Goal: Task Accomplishment & Management: Complete application form

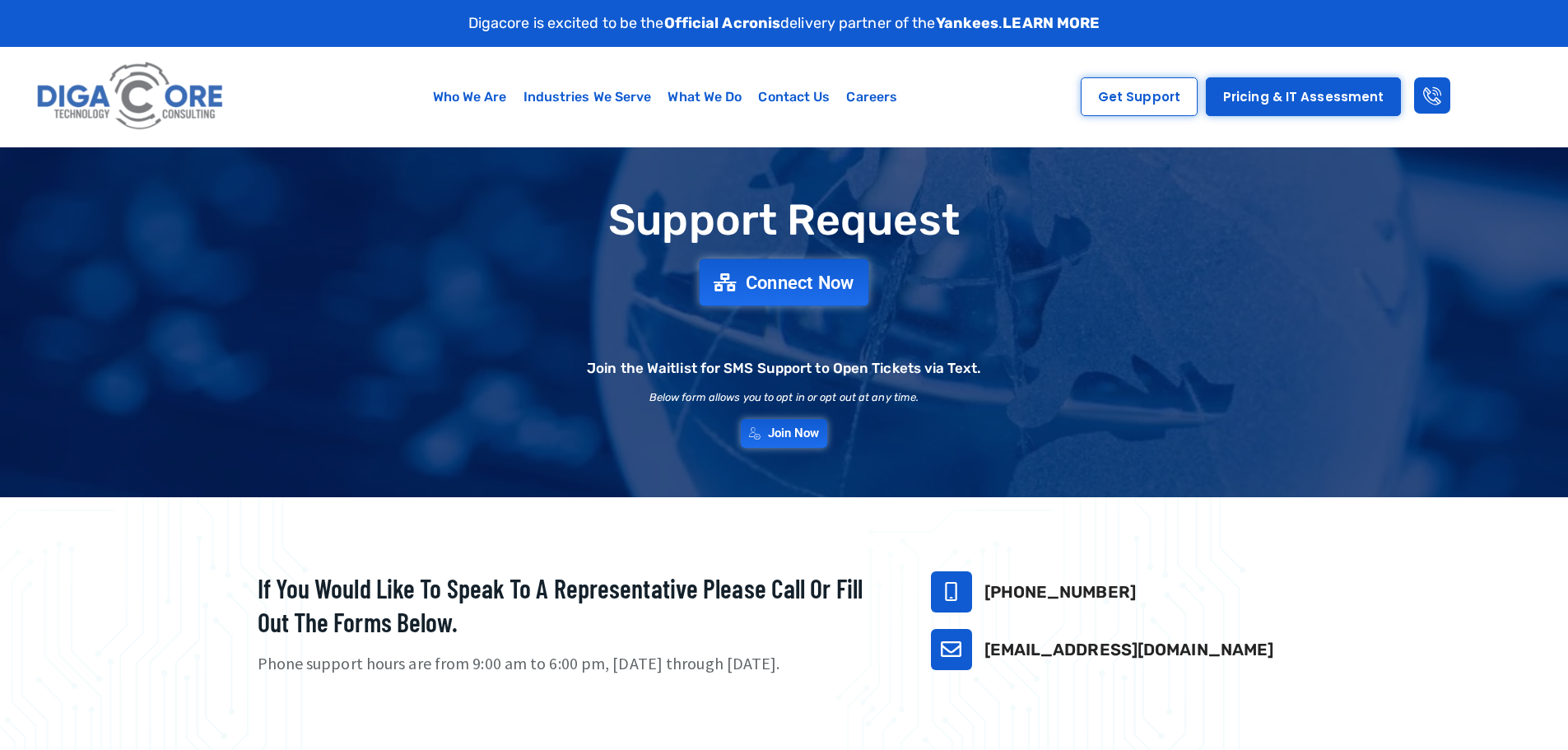
click at [817, 294] on link "Connect Now" at bounding box center [784, 282] width 169 height 47
